Goal: Task Accomplishment & Management: Manage account settings

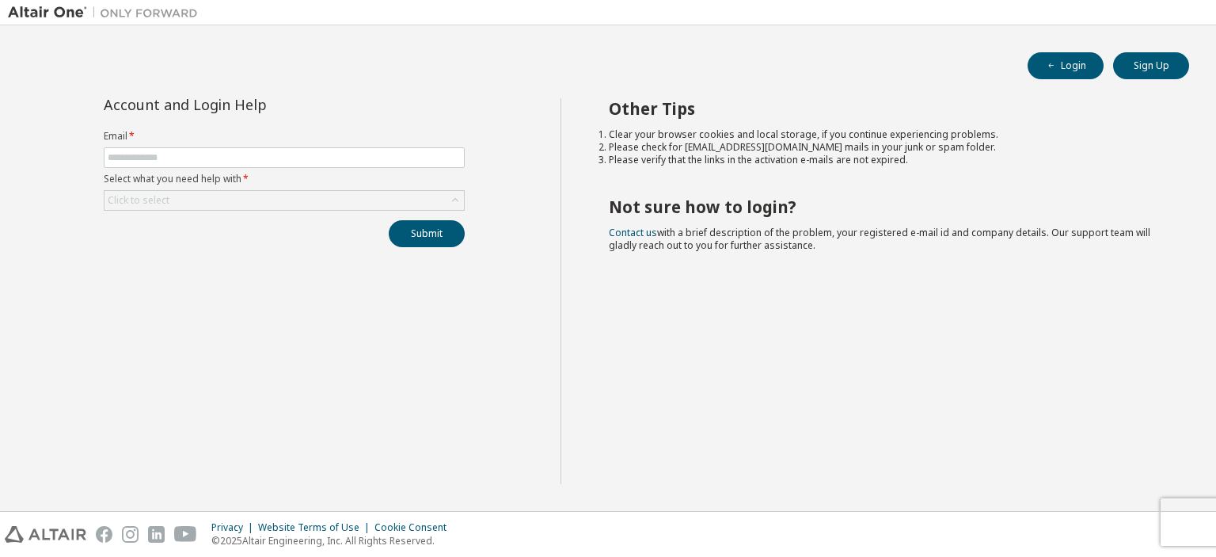
click at [211, 313] on div "Account and Login Help Email * Select what you need help with * Click to select…" at bounding box center [284, 291] width 553 height 386
click at [241, 157] on input "text" at bounding box center [284, 157] width 353 height 13
type input "**********"
click at [248, 201] on div "Click to select" at bounding box center [283, 200] width 359 height 19
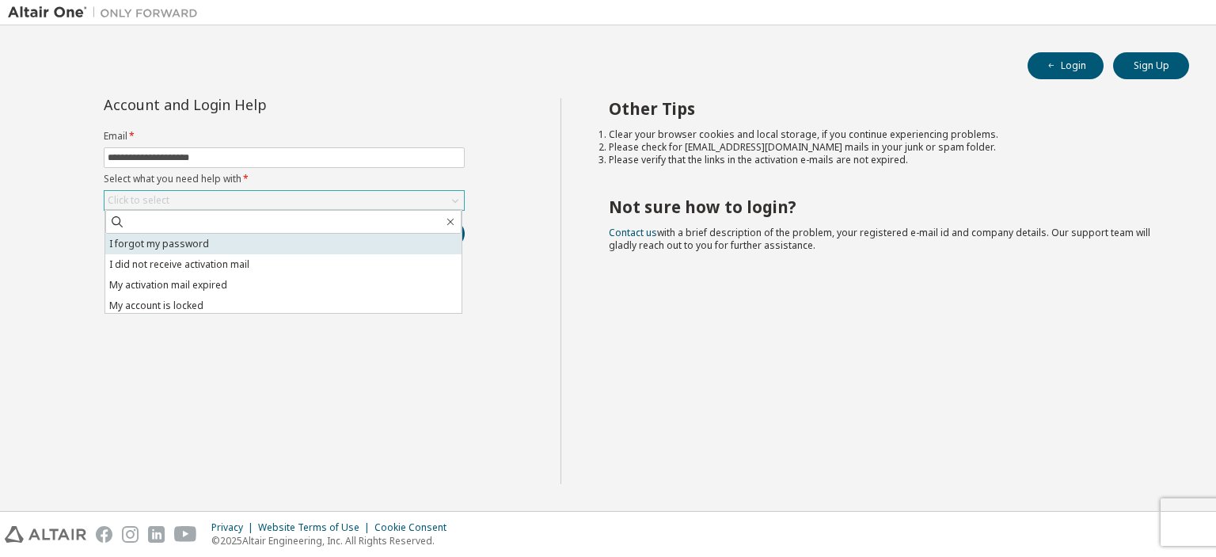
click at [225, 243] on li "I forgot my password" at bounding box center [283, 244] width 356 height 21
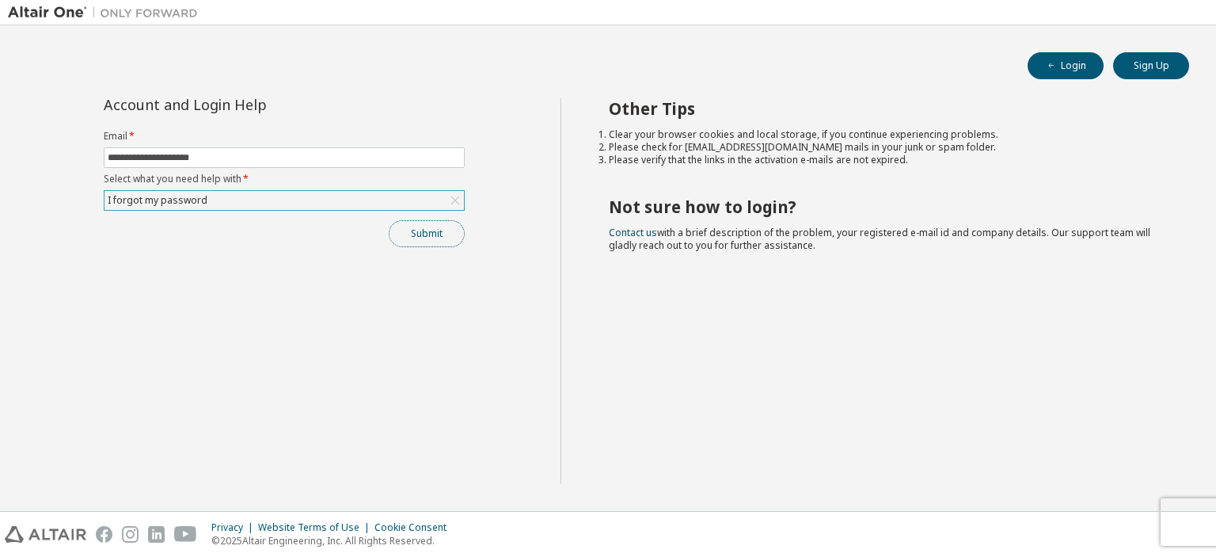
click at [429, 227] on button "Submit" at bounding box center [427, 233] width 76 height 27
